Goal: Transaction & Acquisition: Purchase product/service

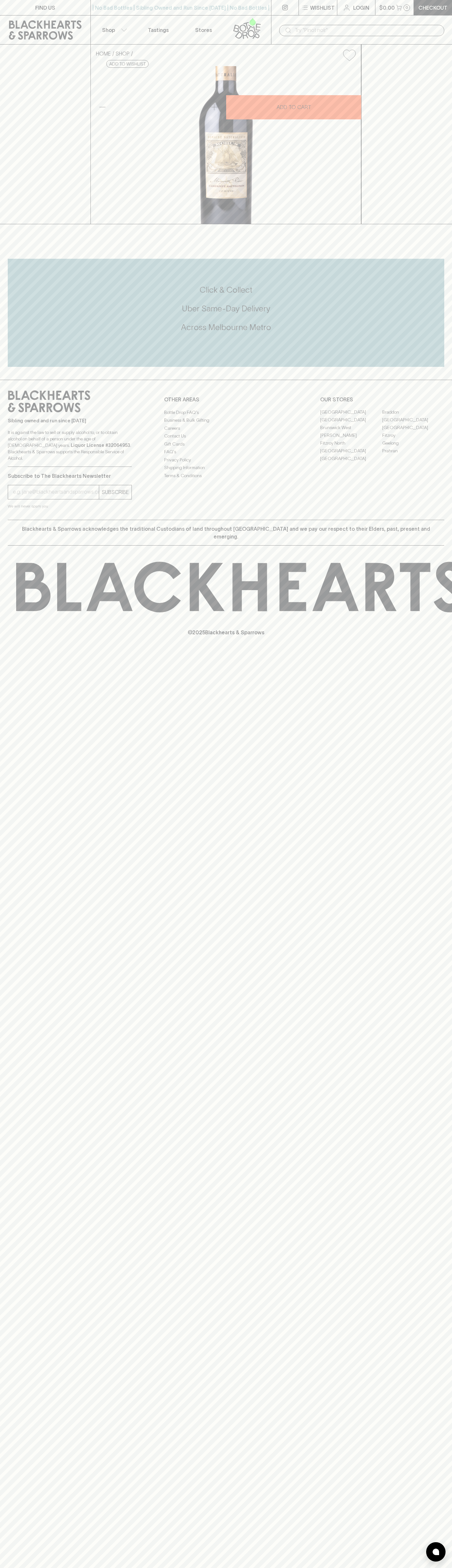
click at [448, 178] on div "HOME SHOP Domaine Naturaliste Morus Cabernet Sauvignon 2020 $100.00 Add to wish…" at bounding box center [226, 134] width 452 height 180
click at [343, 1567] on html "FIND US | No Bad Bottles | Sibling Owned and Run Since 2006 | No Bad Bottles | …" at bounding box center [226, 784] width 452 height 1568
click at [1, 776] on div "FIND US | No Bad Bottles | Sibling Owned and Run Since 2006 | No Bad Bottles | …" at bounding box center [226, 784] width 452 height 1568
